Goal: Navigation & Orientation: Find specific page/section

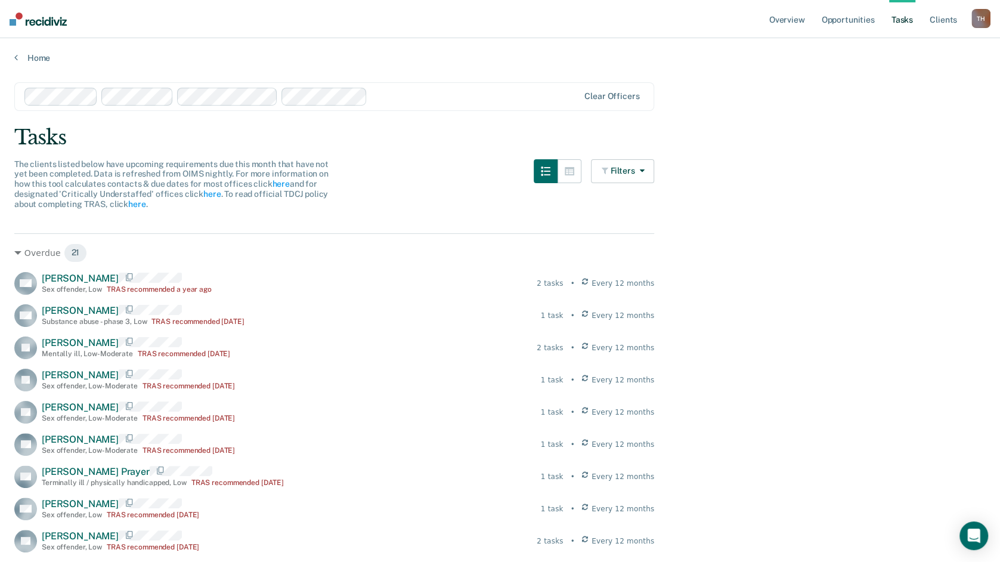
click at [32, 17] on img at bounding box center [38, 19] width 57 height 13
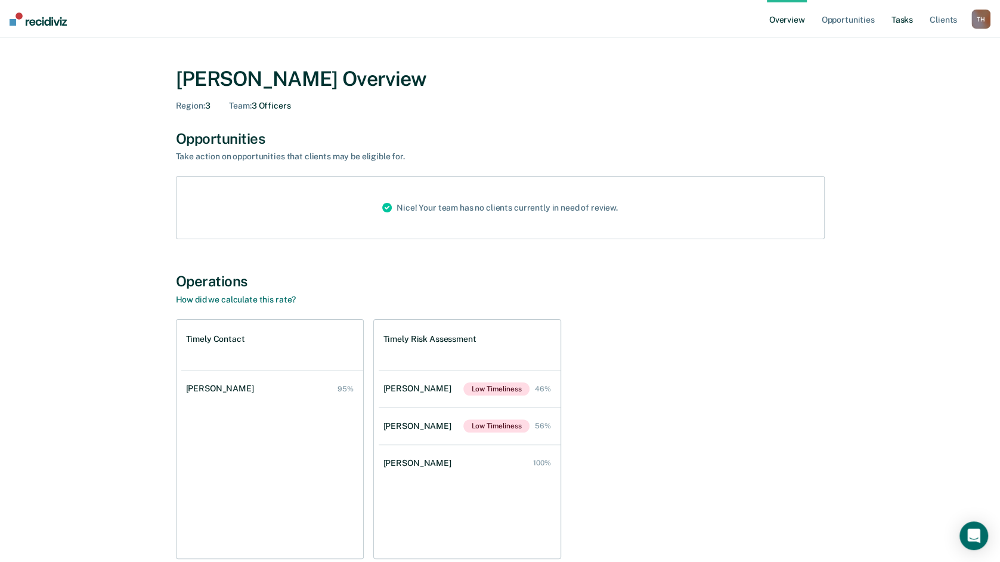
click at [900, 24] on link "Tasks" at bounding box center [902, 19] width 26 height 38
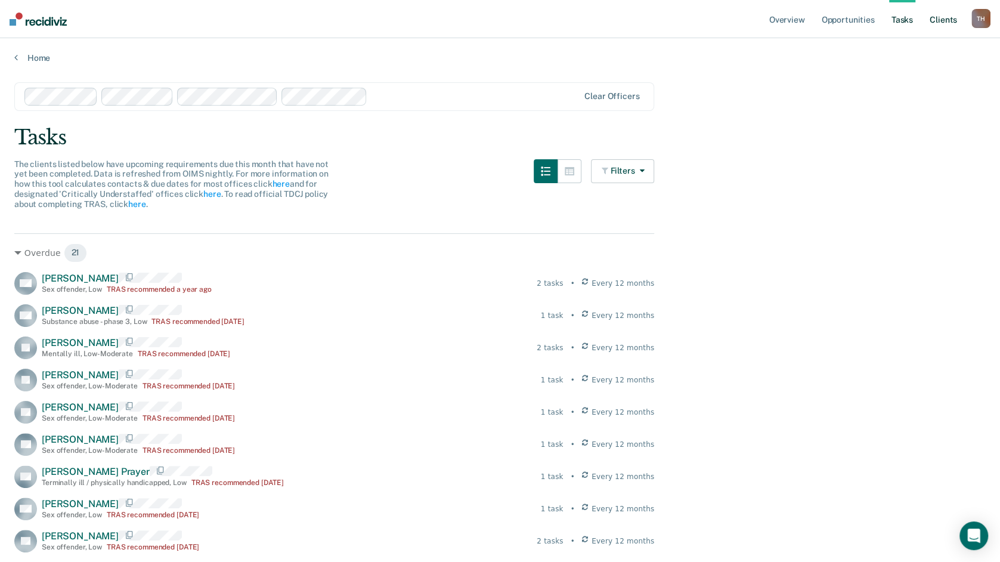
click at [938, 21] on link "Client s" at bounding box center [943, 19] width 32 height 38
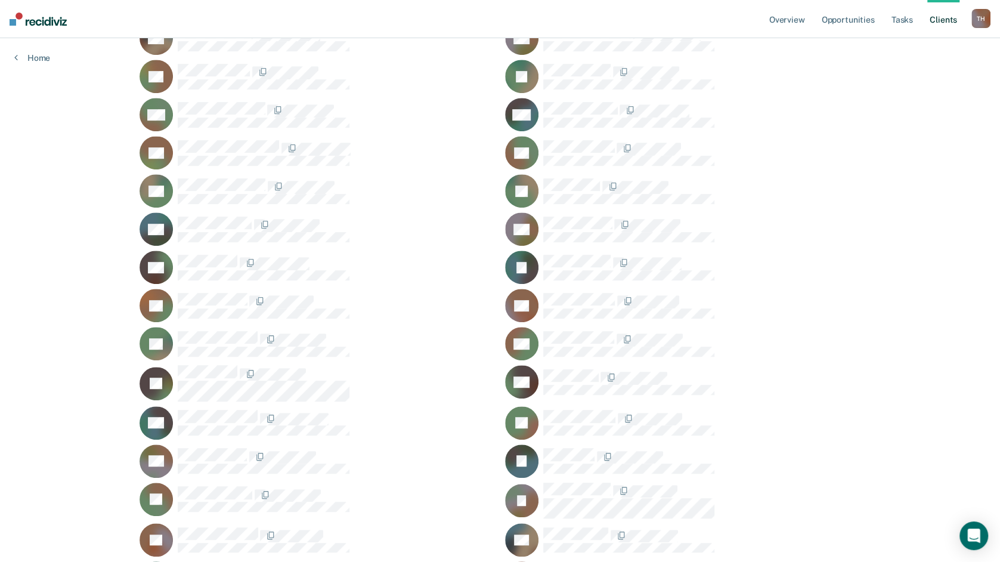
scroll to position [418, 0]
